Goal: Check status: Check status

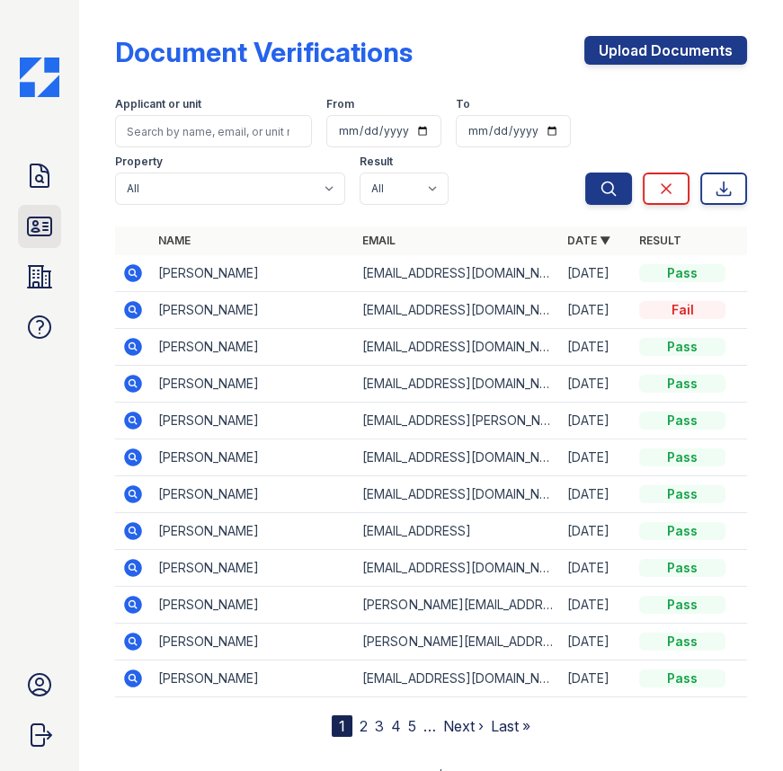
click at [40, 229] on icon at bounding box center [39, 226] width 29 height 29
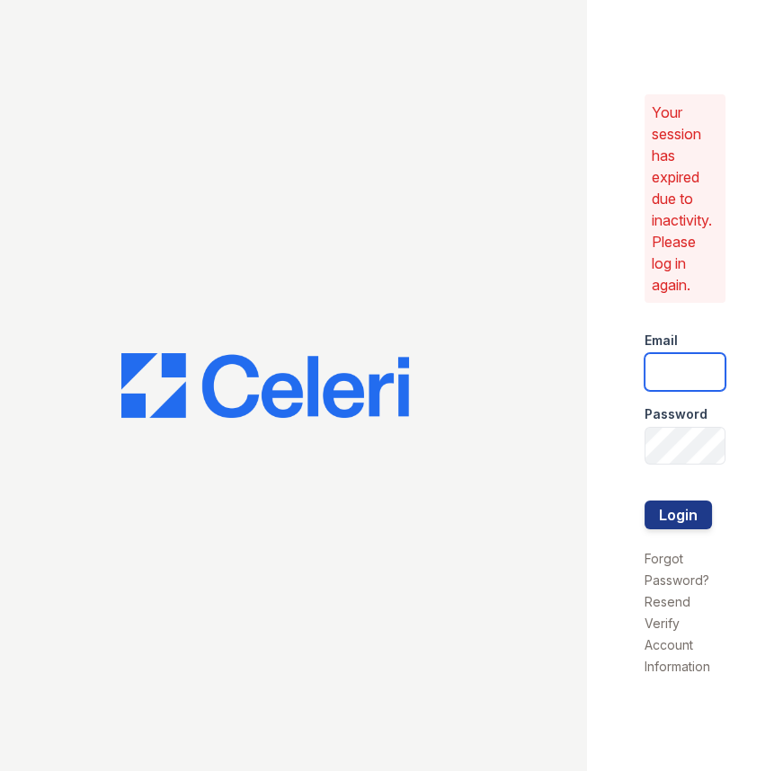
type input "arriveunionwharf@trinity-pm.com"
click at [688, 517] on button "Login" at bounding box center [677, 515] width 67 height 29
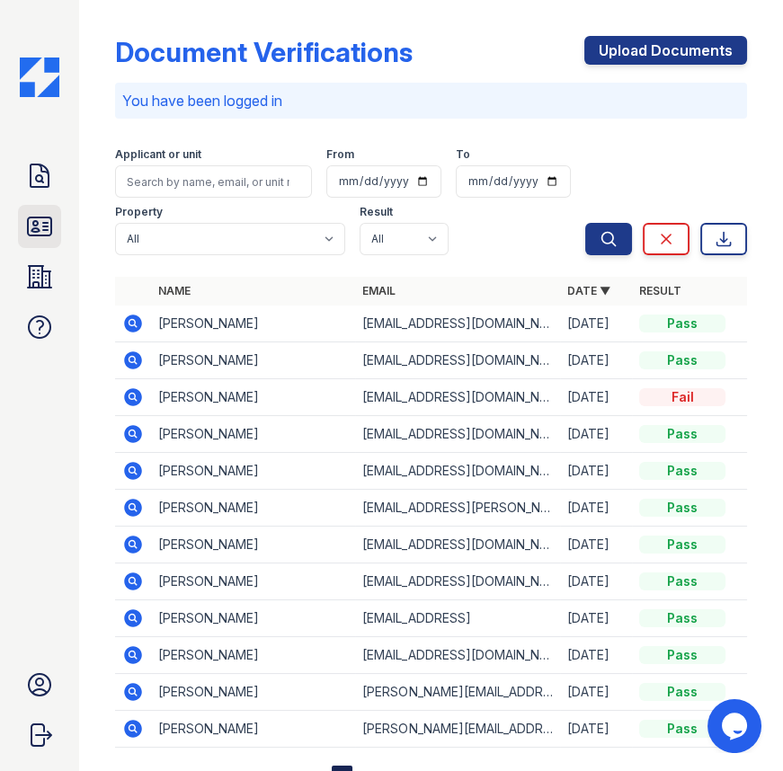
click at [39, 218] on icon at bounding box center [39, 227] width 23 height 18
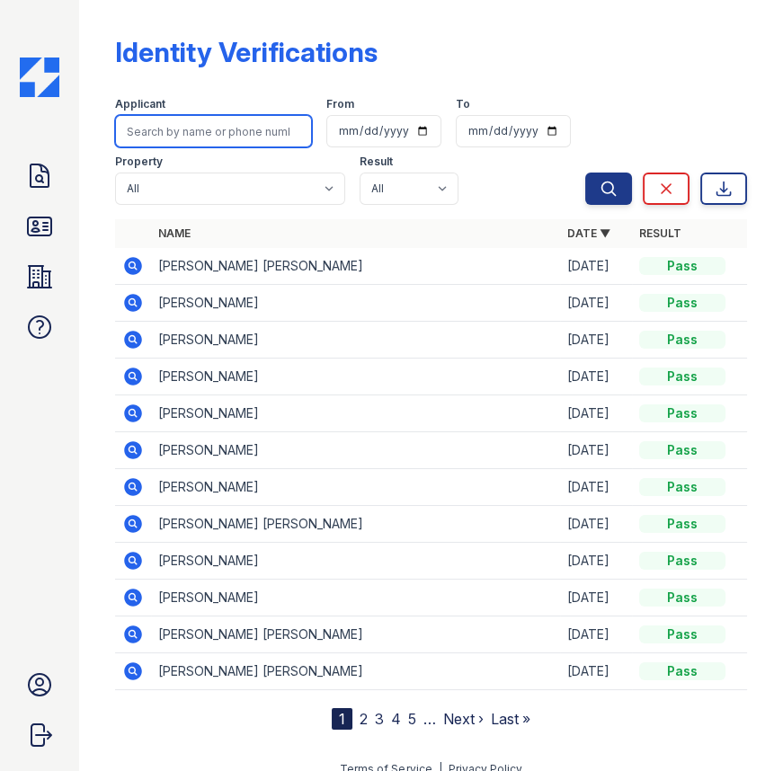
click at [189, 134] on input "search" at bounding box center [213, 131] width 197 height 32
type input "wilkie"
click at [585, 173] on button "Search" at bounding box center [608, 189] width 47 height 32
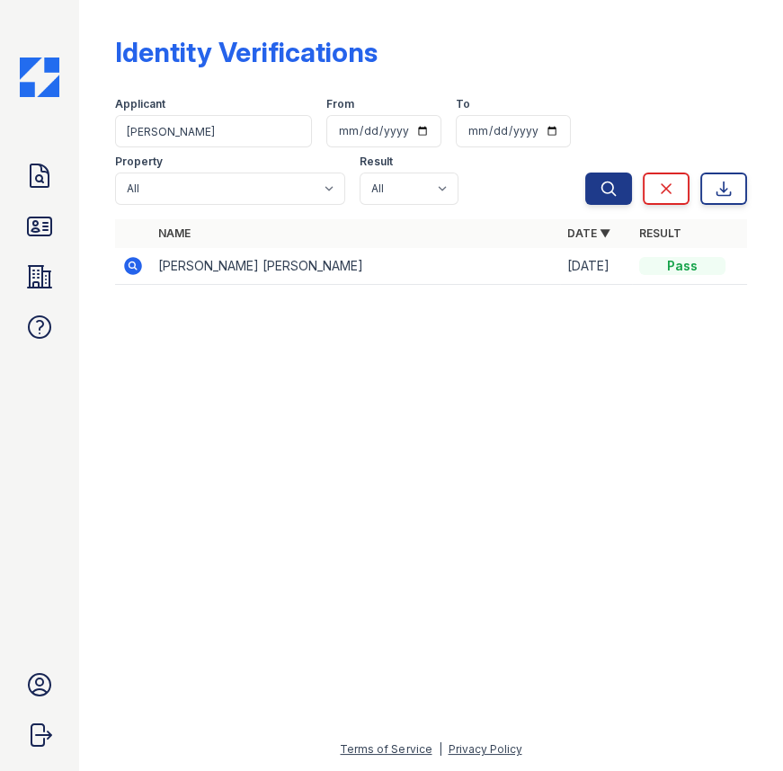
click at [129, 272] on icon at bounding box center [133, 266] width 18 height 18
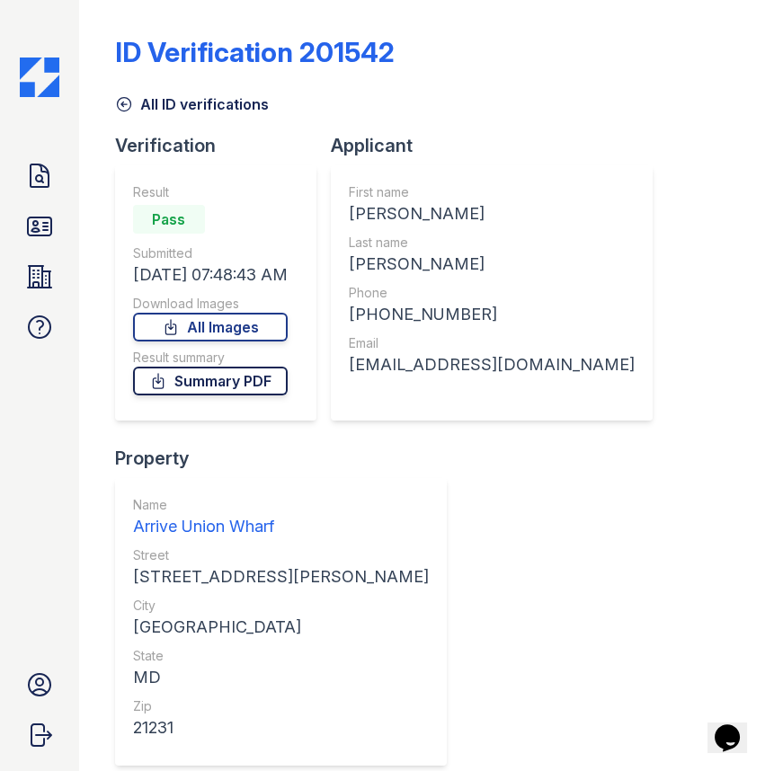
click at [254, 385] on link "Summary PDF" at bounding box center [210, 381] width 155 height 29
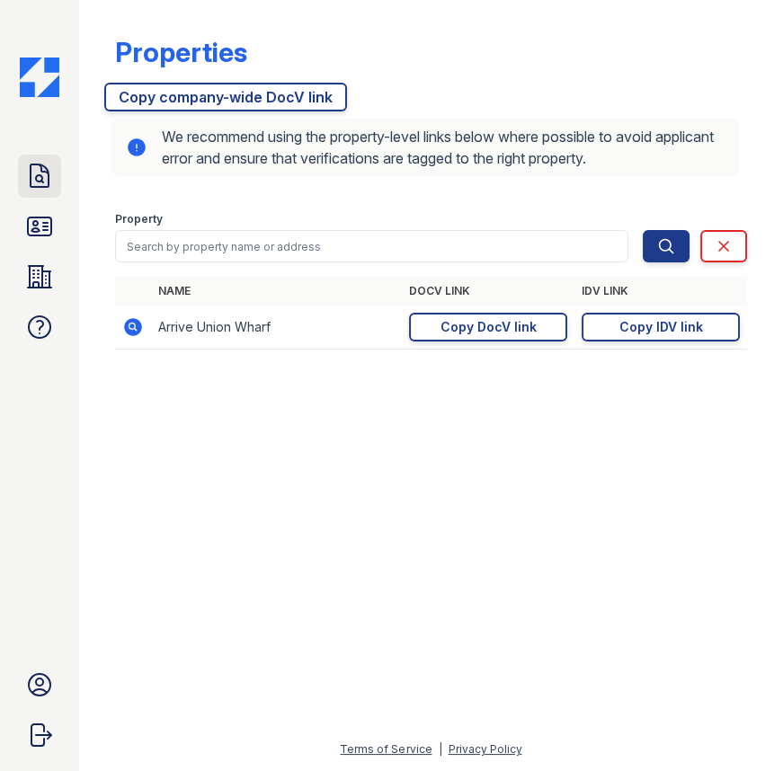
click at [29, 182] on icon at bounding box center [39, 176] width 29 height 29
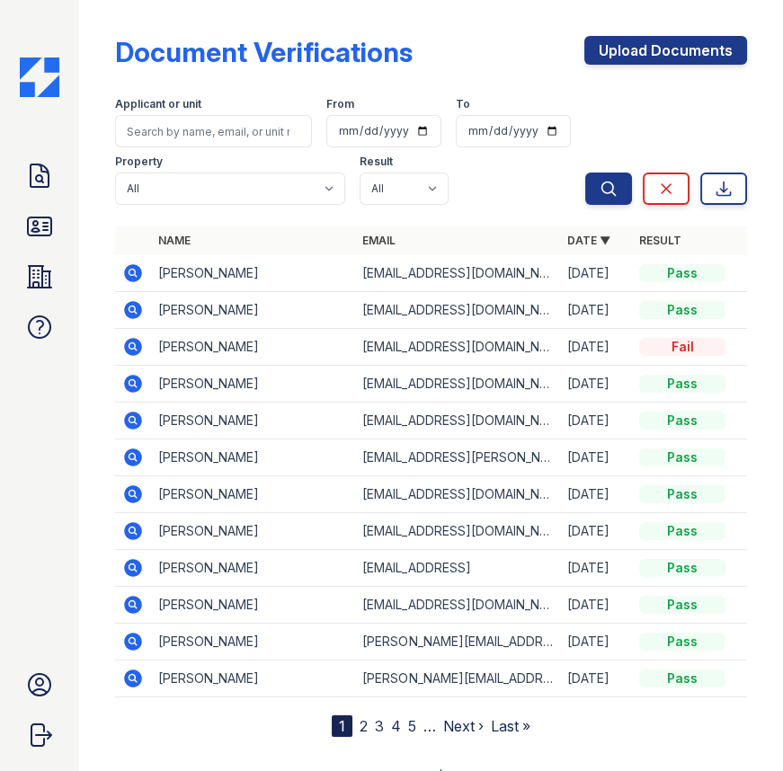
click at [142, 271] on icon at bounding box center [133, 273] width 22 height 22
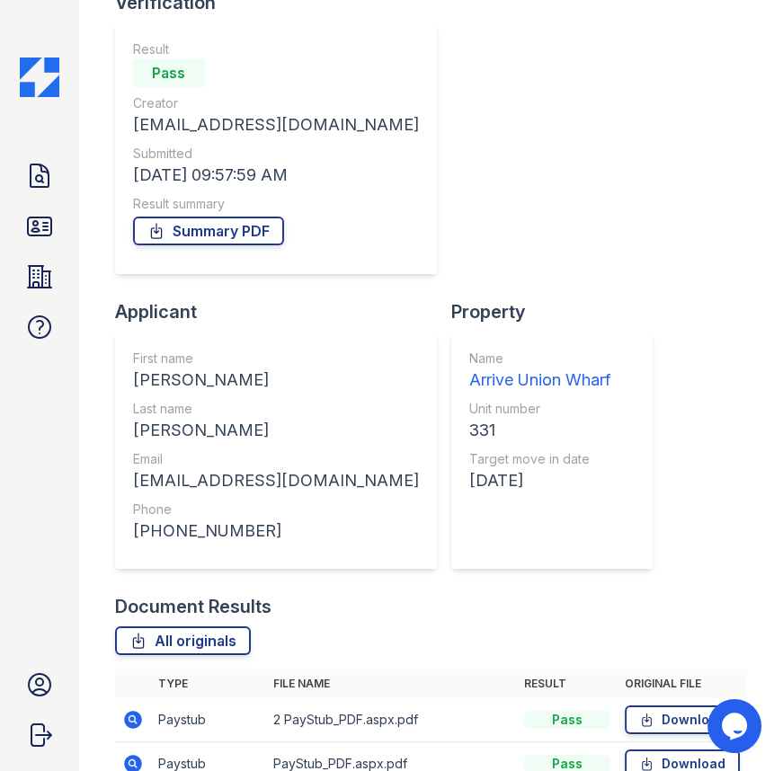
scroll to position [317, 0]
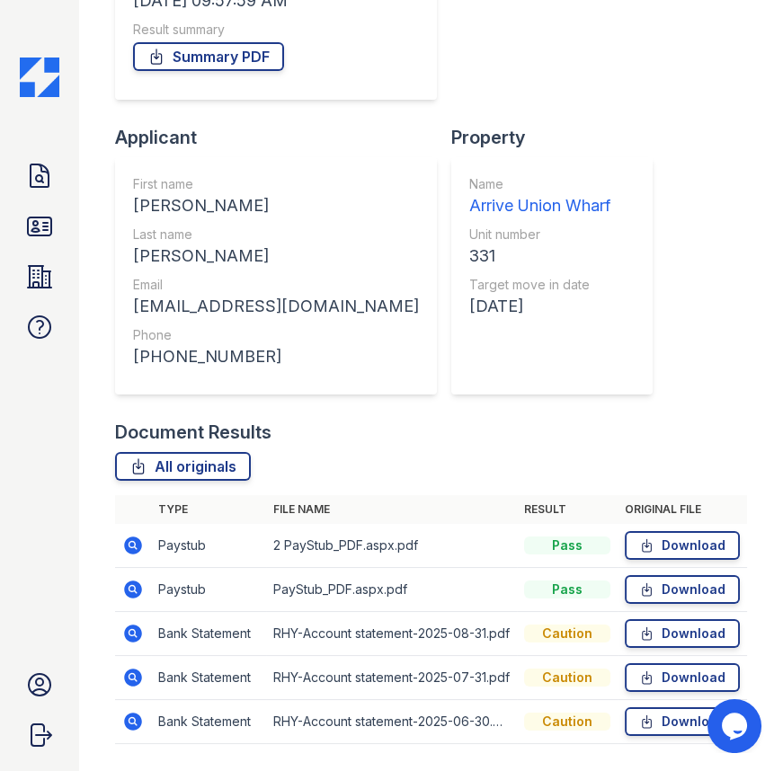
click at [135, 535] on icon at bounding box center [133, 546] width 22 height 22
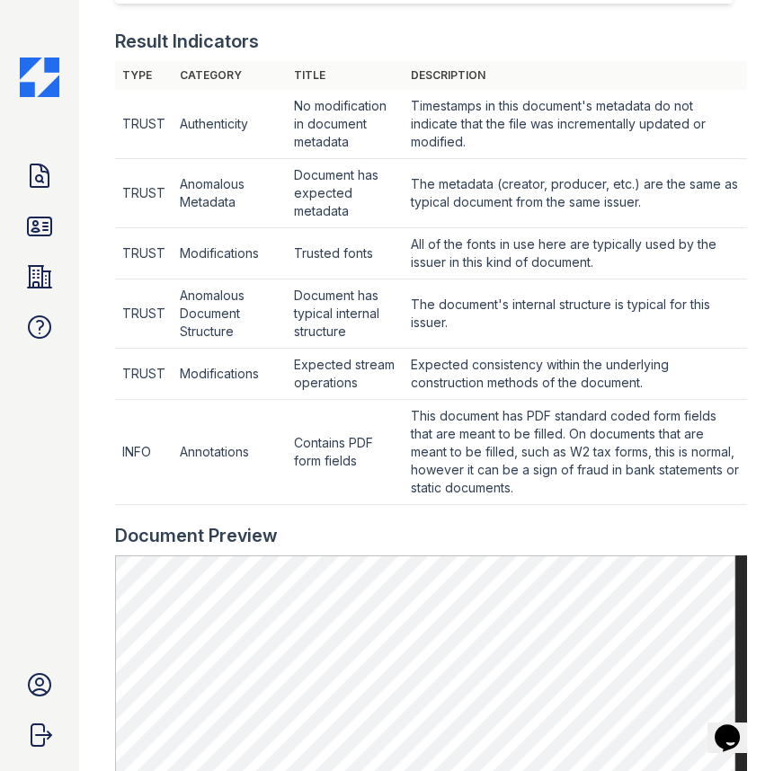
scroll to position [899, 0]
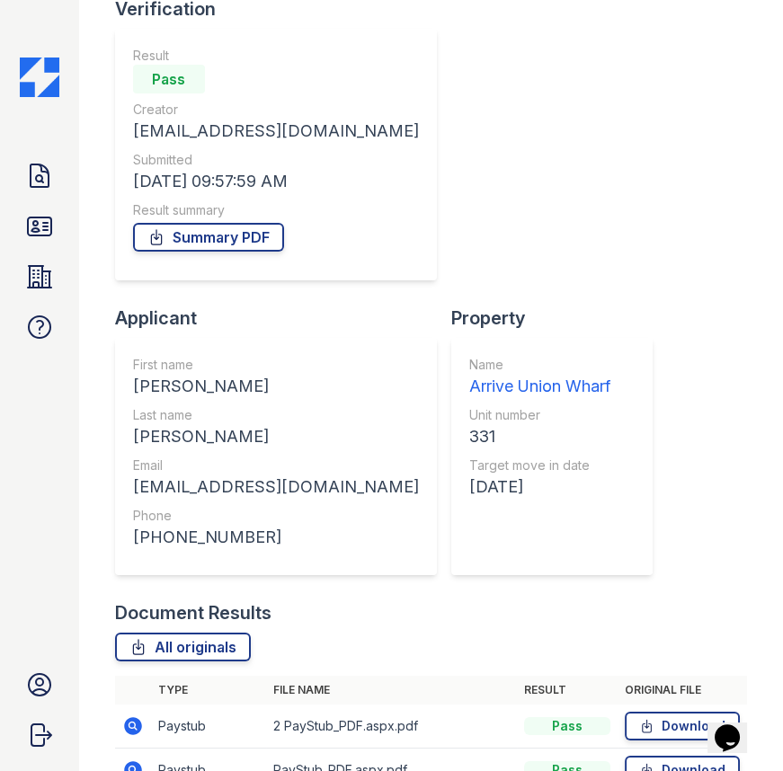
scroll to position [317, 0]
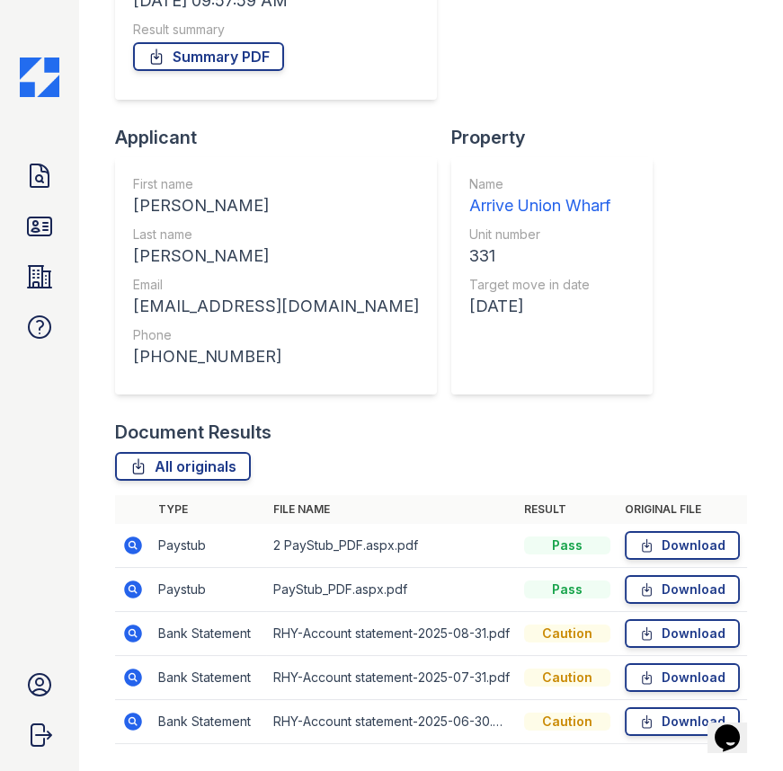
click at [133, 535] on icon at bounding box center [133, 546] width 22 height 22
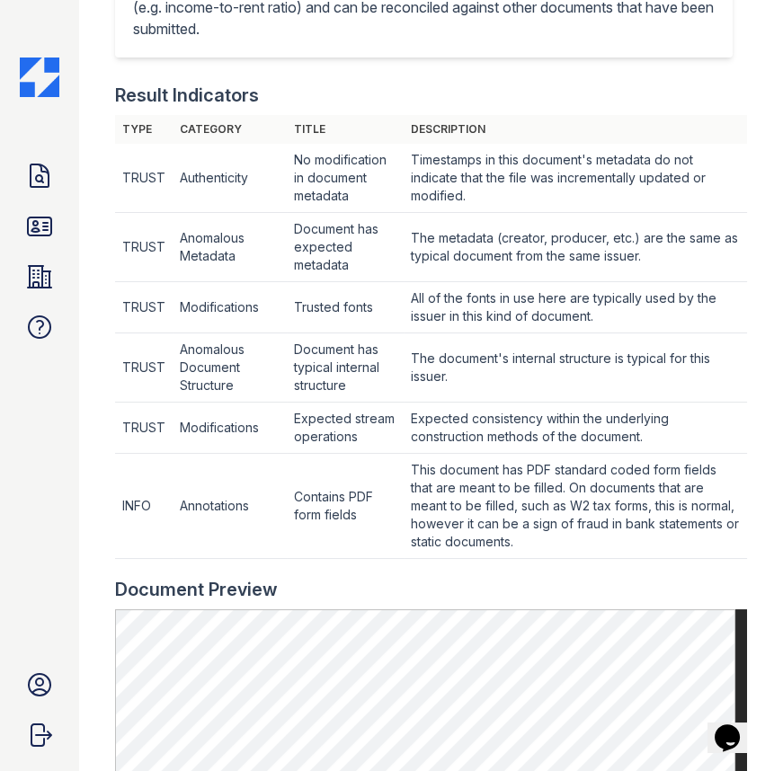
scroll to position [653, 0]
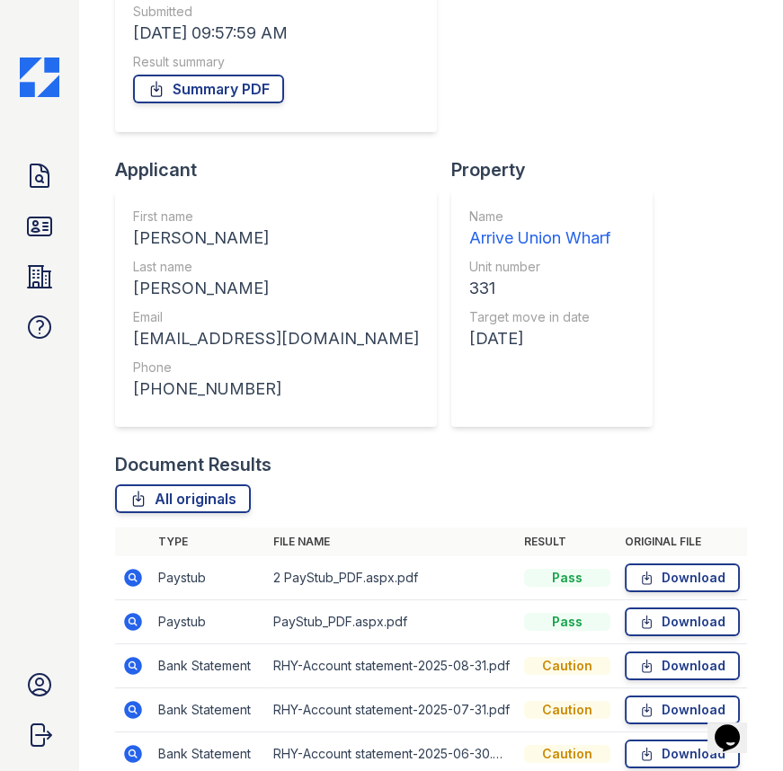
scroll to position [317, 0]
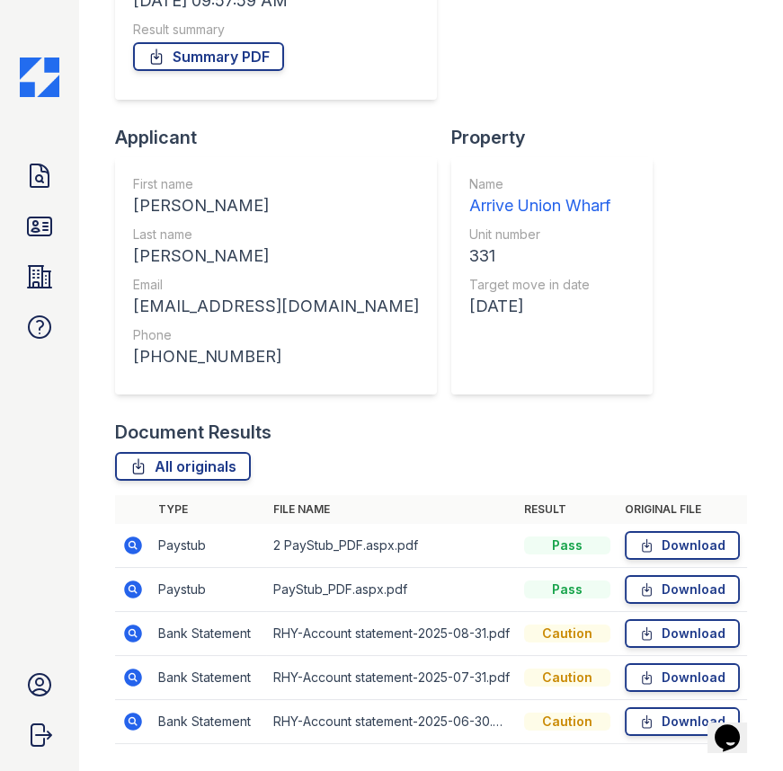
click at [134, 579] on icon at bounding box center [133, 590] width 22 height 22
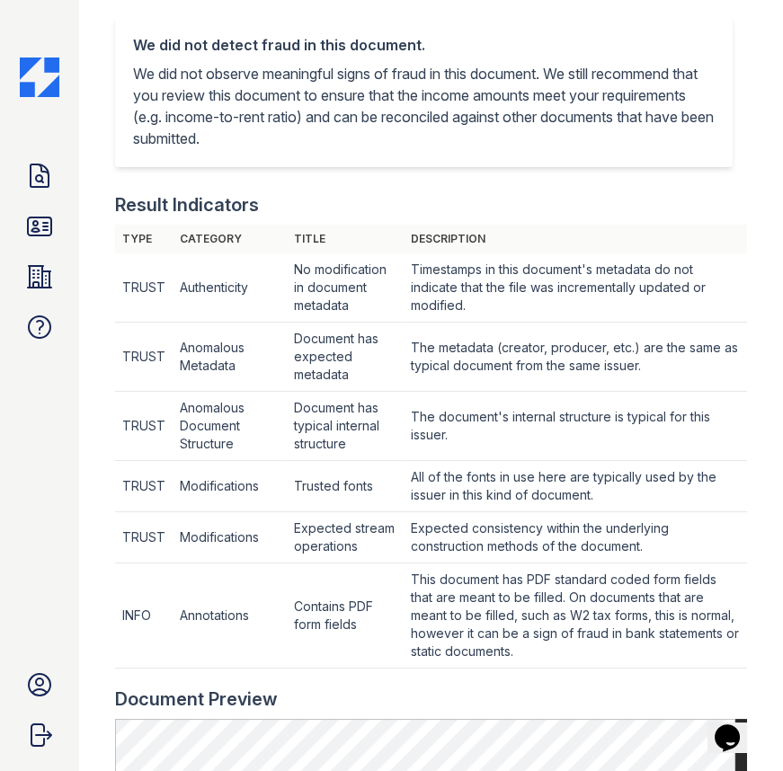
scroll to position [899, 0]
